Goal: Use online tool/utility: Utilize a website feature to perform a specific function

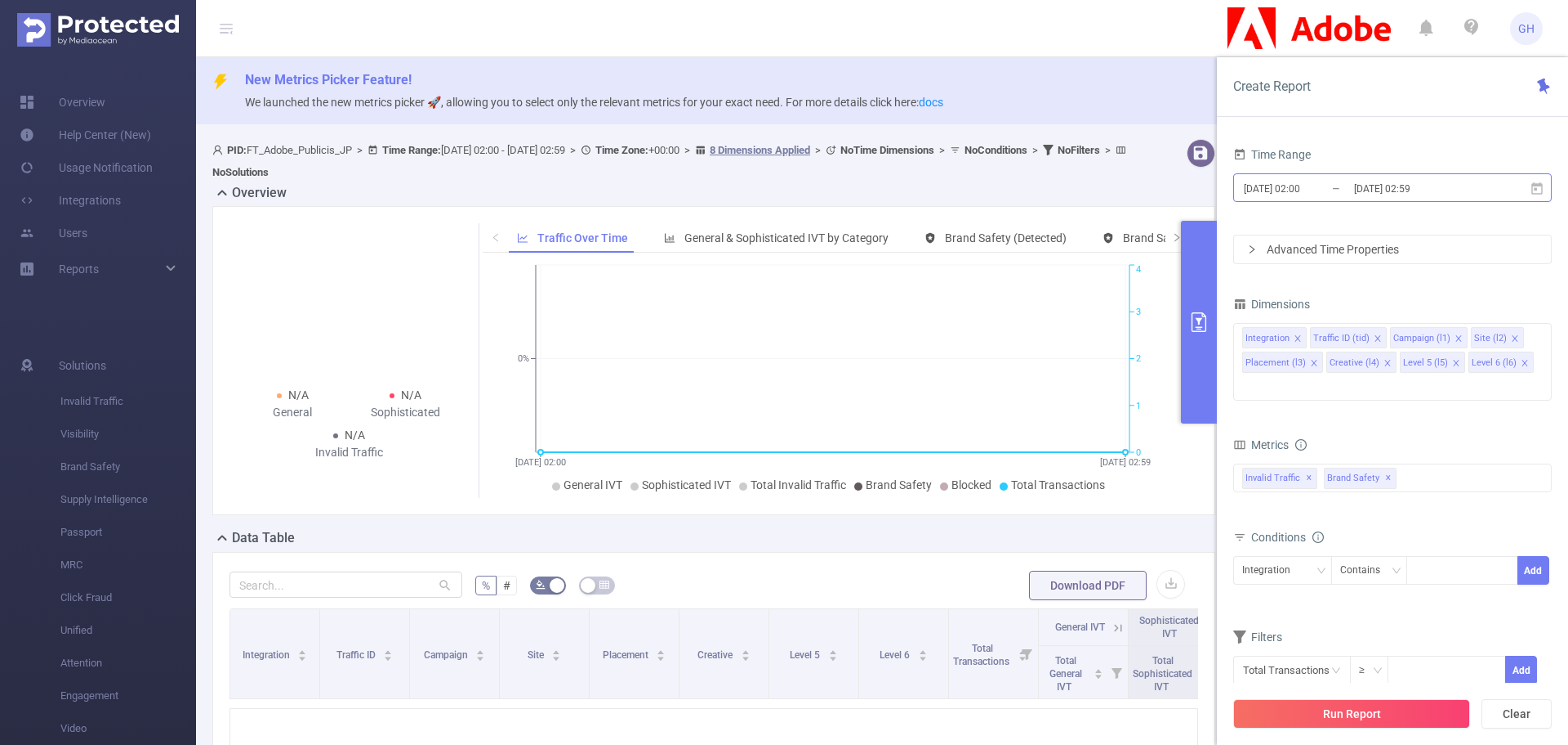
click at [1316, 195] on input "[DATE] 02:00" at bounding box center [1308, 188] width 132 height 22
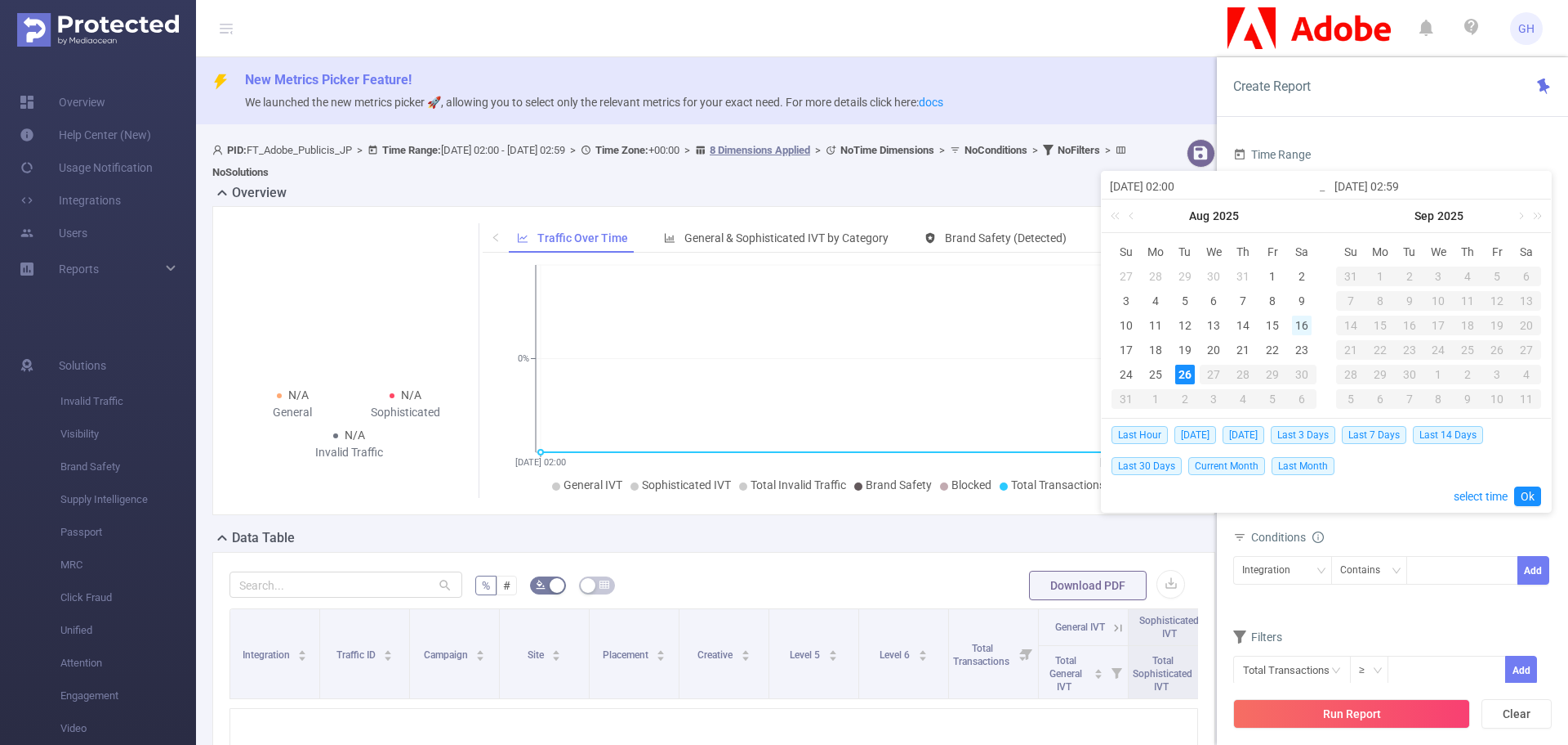
click at [1302, 325] on div "16" at bounding box center [1302, 325] width 20 height 20
click at [1277, 345] on div "22" at bounding box center [1273, 349] width 20 height 20
type input "[DATE] 02:00"
type input "[DATE] 02:59"
type input "[DATE] 02:00"
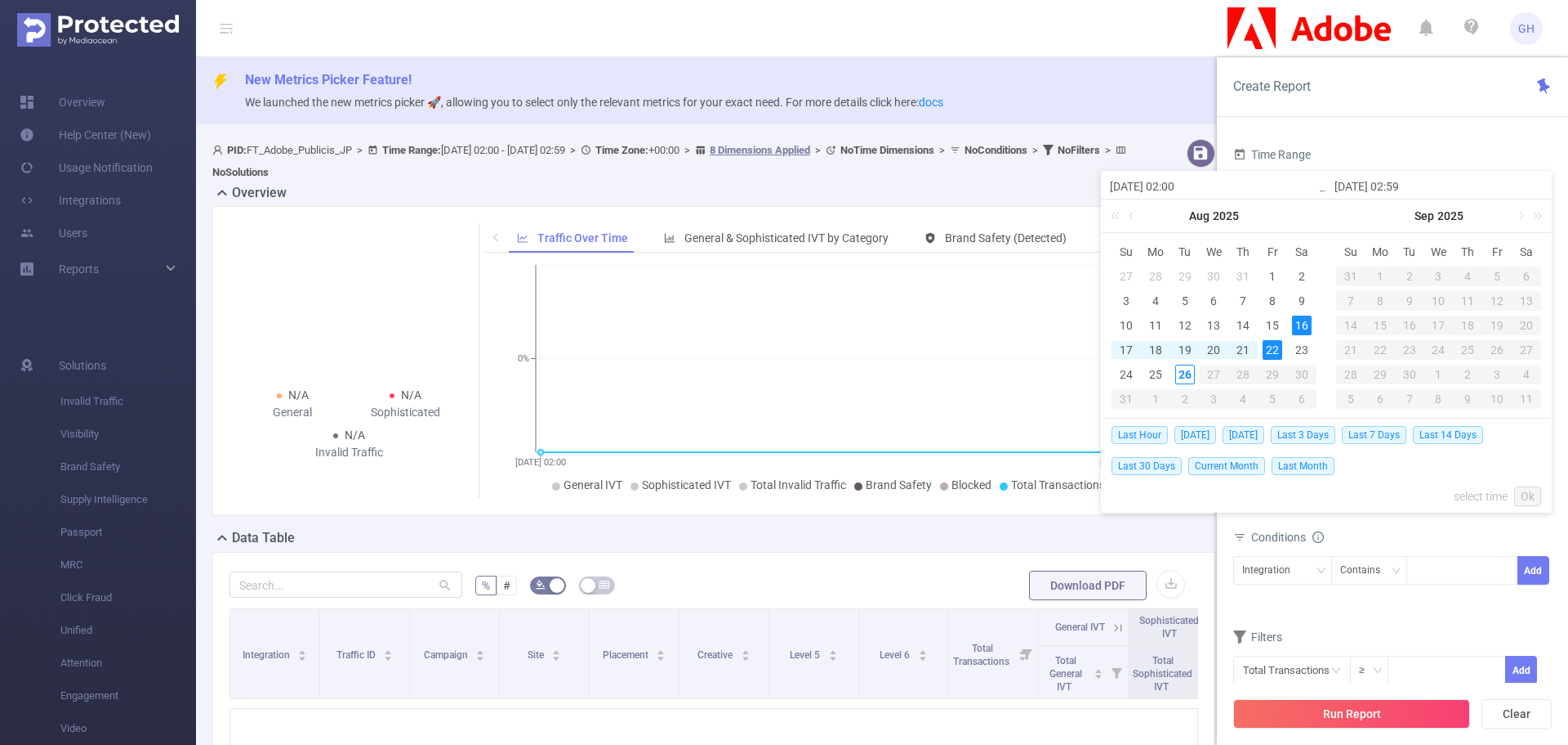
type input "[DATE] 02:59"
click at [1528, 489] on link "Ok" at bounding box center [1527, 496] width 27 height 20
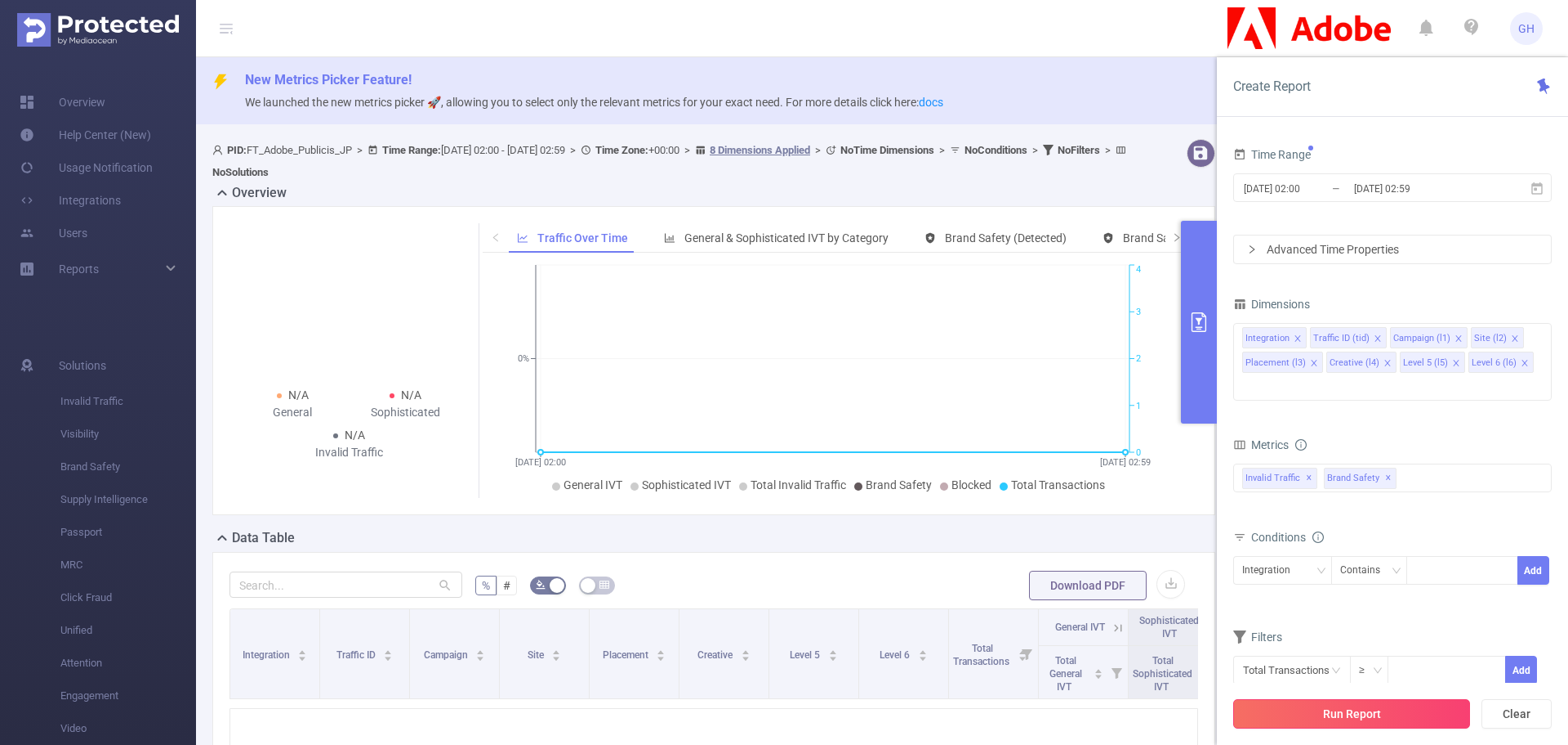
click at [1367, 703] on button "Run Report" at bounding box center [1351, 713] width 237 height 29
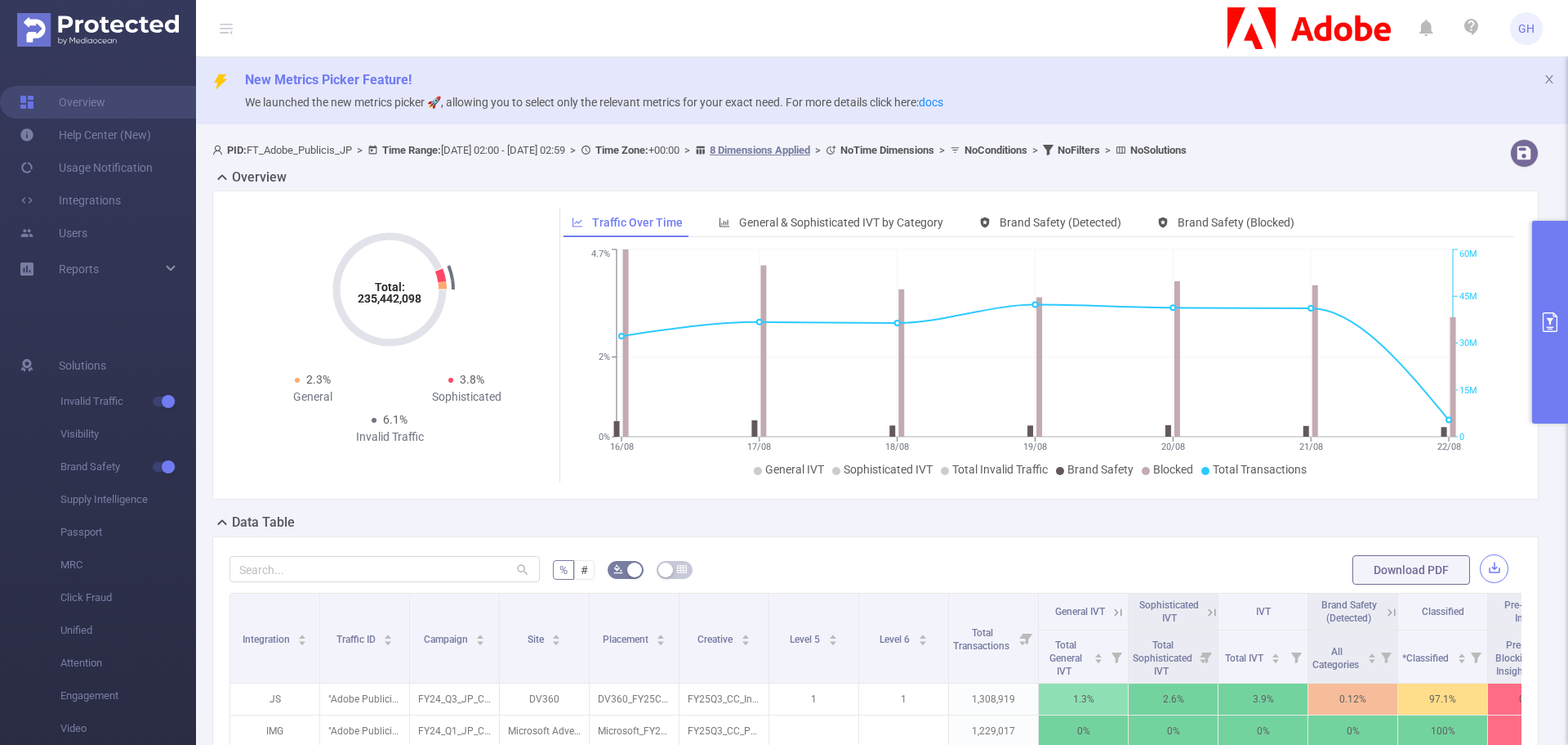
click at [1486, 572] on button "button" at bounding box center [1494, 569] width 28 height 28
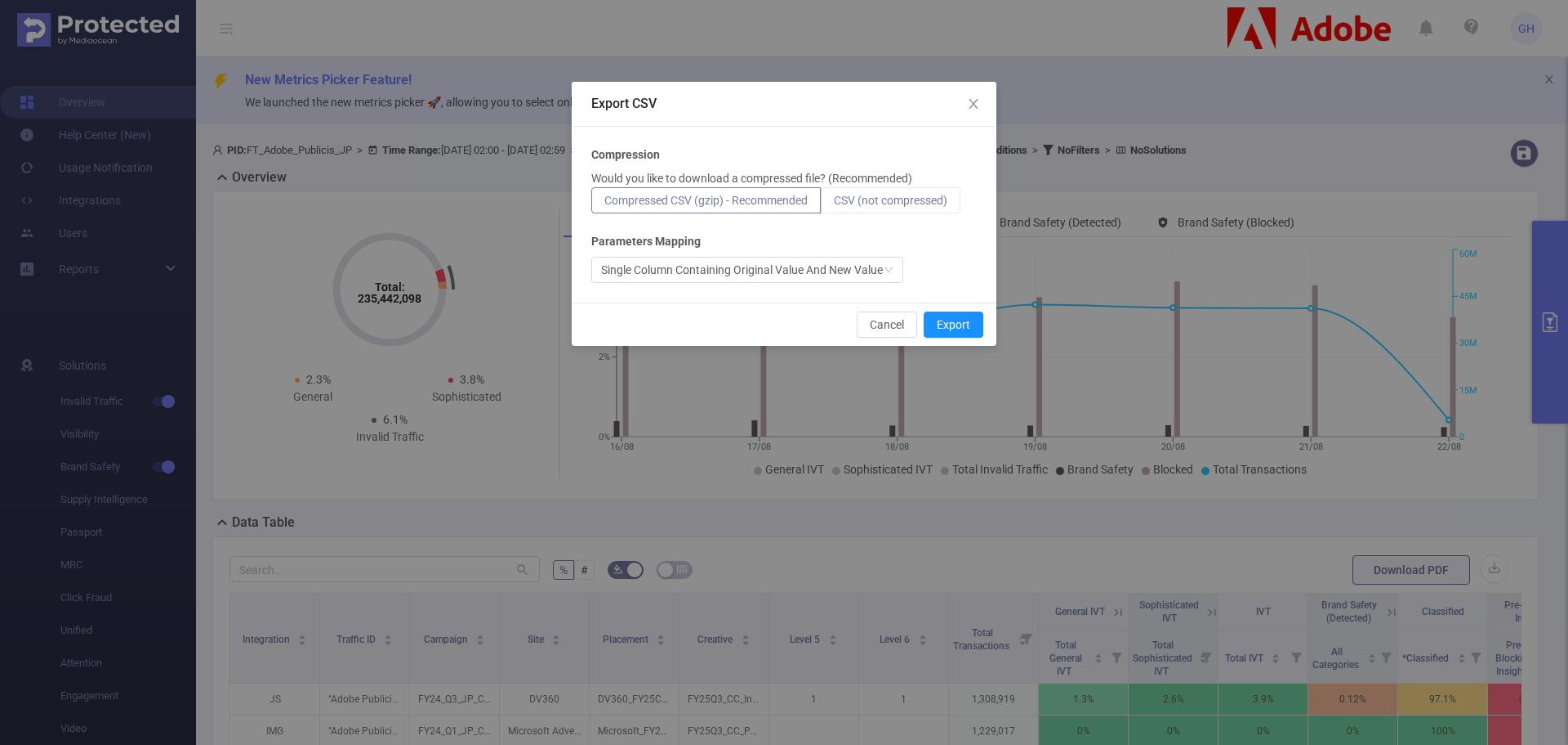
click at [927, 213] on label "CSV (not compressed)" at bounding box center [891, 200] width 140 height 26
click at [834, 204] on input "CSV (not compressed)" at bounding box center [834, 204] width 0 height 0
click at [952, 323] on button "Export" at bounding box center [953, 324] width 59 height 26
